Goal: Book appointment/travel/reservation

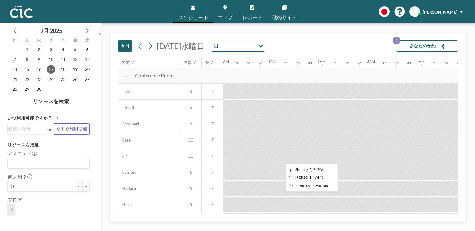
scroll to position [435, 495]
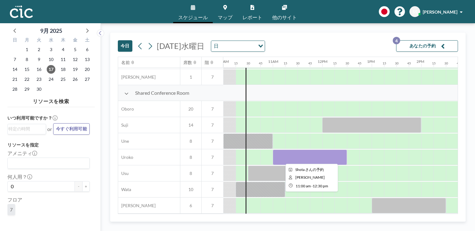
click at [283, 158] on div at bounding box center [310, 156] width 74 height 15
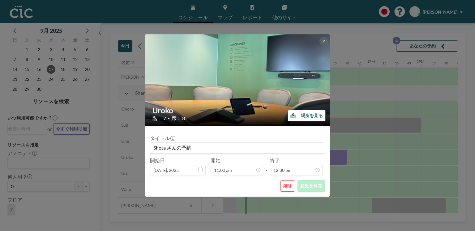
scroll to position [550, 0]
click at [289, 183] on button "削除" at bounding box center [287, 185] width 15 height 11
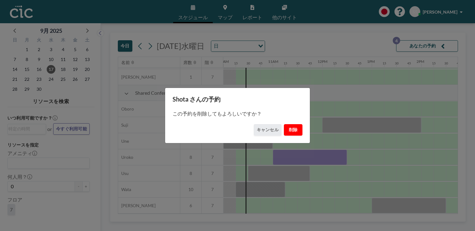
click at [291, 126] on button "削除" at bounding box center [293, 129] width 19 height 11
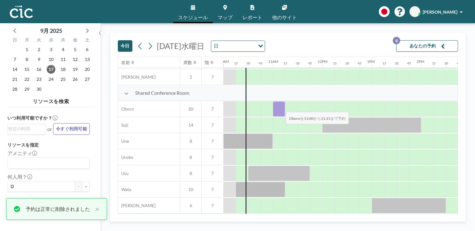
click at [281, 108] on div at bounding box center [279, 108] width 12 height 15
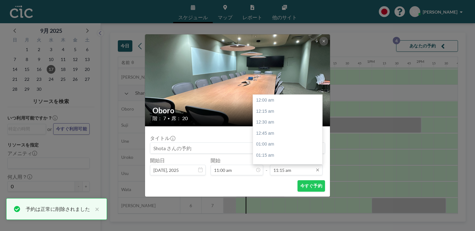
scroll to position [495, 0]
click at [280, 154] on div "12:30 pm" at bounding box center [288, 155] width 71 height 11
type input "12:30 pm"
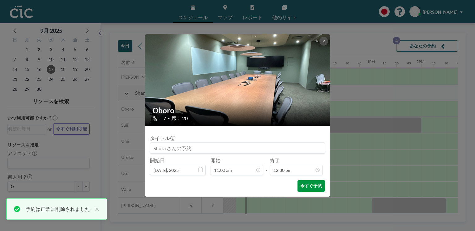
click at [310, 190] on button "今すぐ予約" at bounding box center [311, 185] width 28 height 11
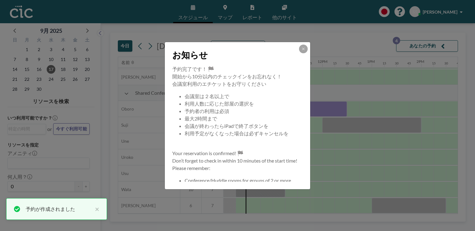
scroll to position [435, 495]
click at [304, 51] on button at bounding box center [303, 49] width 9 height 9
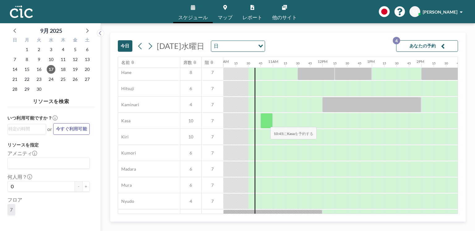
scroll to position [0, 495]
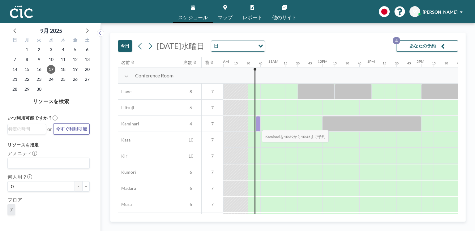
click at [257, 126] on div at bounding box center [258, 123] width 5 height 15
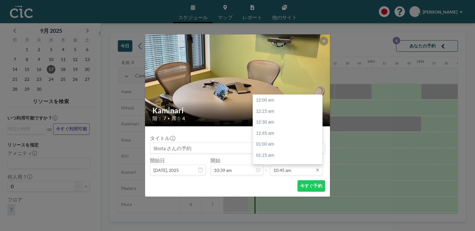
scroll to position [473, 0]
click at [282, 112] on div "11:00 am" at bounding box center [288, 111] width 71 height 11
type input "11:00 am"
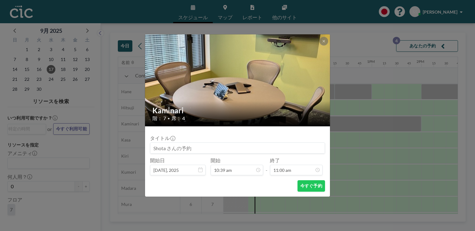
scroll to position [484, 0]
click at [301, 187] on button "今すぐ予約" at bounding box center [311, 185] width 28 height 11
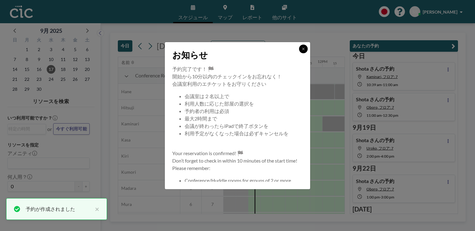
click at [304, 50] on button at bounding box center [303, 49] width 9 height 9
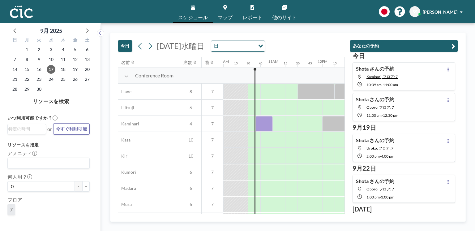
click at [308, 45] on div "今日 [DATE]水曜日 日 Loading..." at bounding box center [231, 45] width 227 height 24
